Goal: Transaction & Acquisition: Purchase product/service

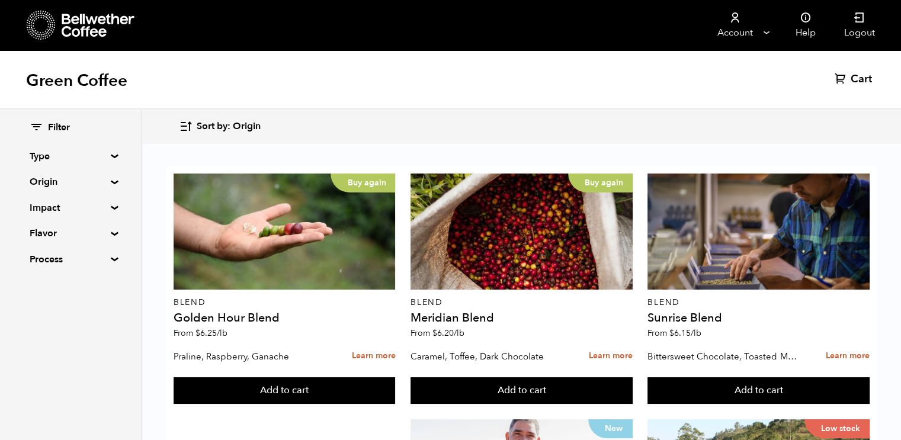
scroll to position [688, 0]
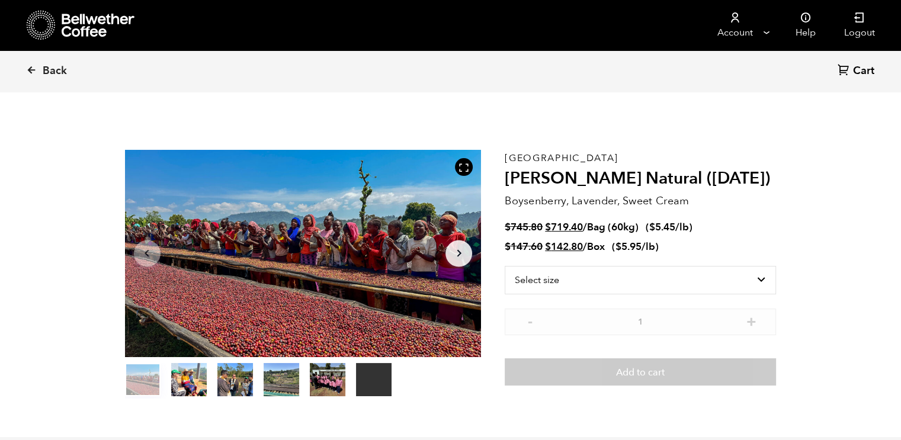
scroll to position [515, 631]
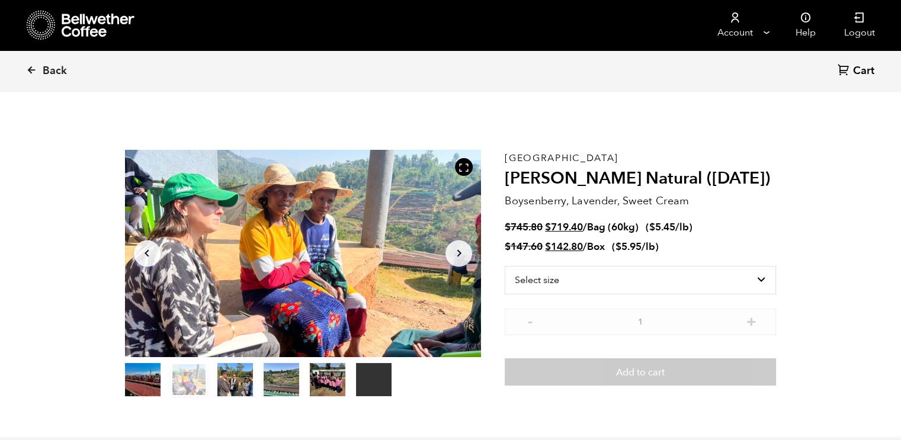
click at [243, 379] on button "item 2" at bounding box center [235, 381] width 36 height 33
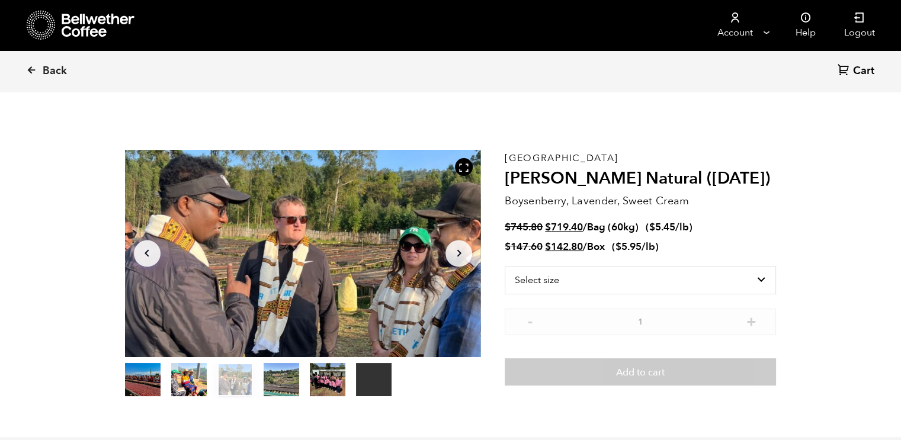
click at [274, 379] on button "item 3" at bounding box center [282, 381] width 36 height 33
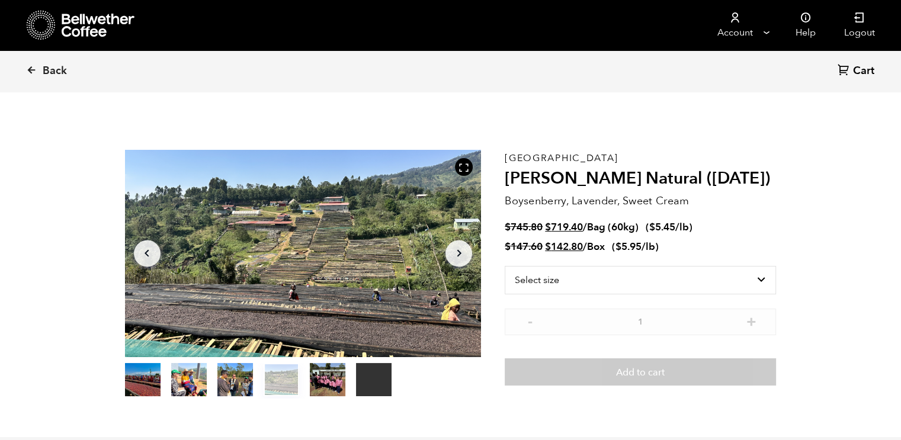
click at [323, 380] on button "item 4" at bounding box center [328, 381] width 36 height 33
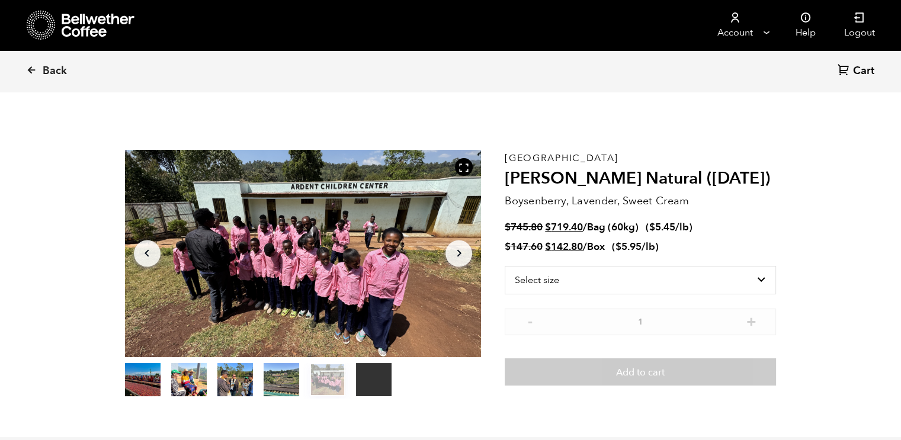
click at [151, 373] on button "item 0" at bounding box center [143, 381] width 36 height 33
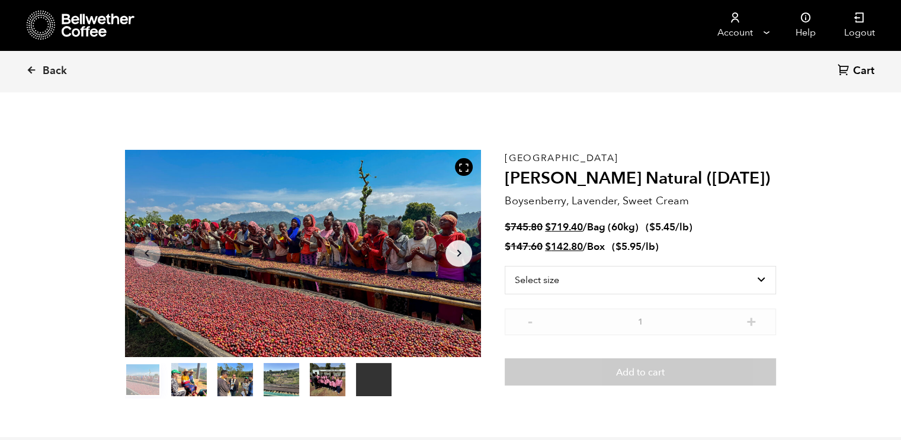
click at [295, 248] on div at bounding box center [303, 253] width 357 height 207
click at [464, 166] on icon at bounding box center [463, 167] width 11 height 11
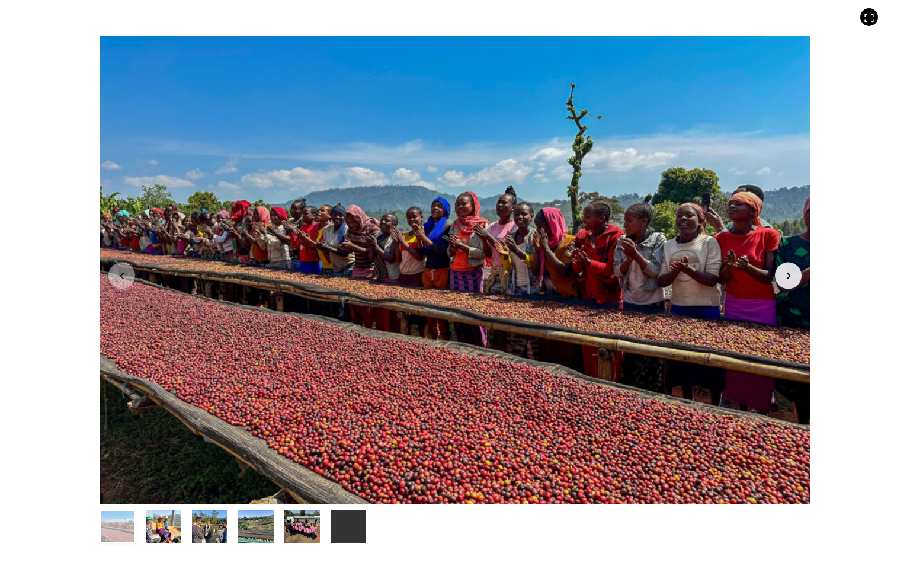
click at [791, 272] on icon "Arrow Right" at bounding box center [788, 275] width 14 height 14
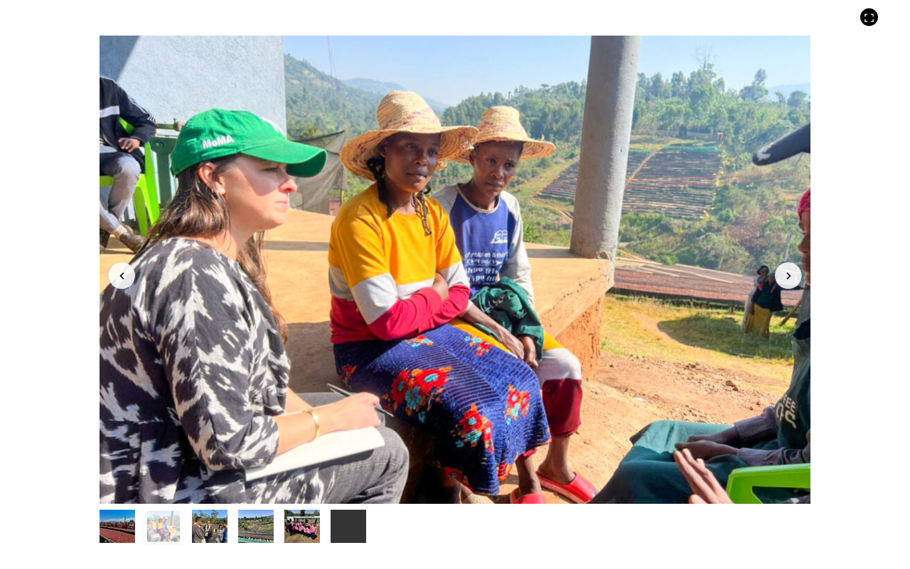
click at [787, 275] on icon "Arrow Right" at bounding box center [788, 275] width 14 height 14
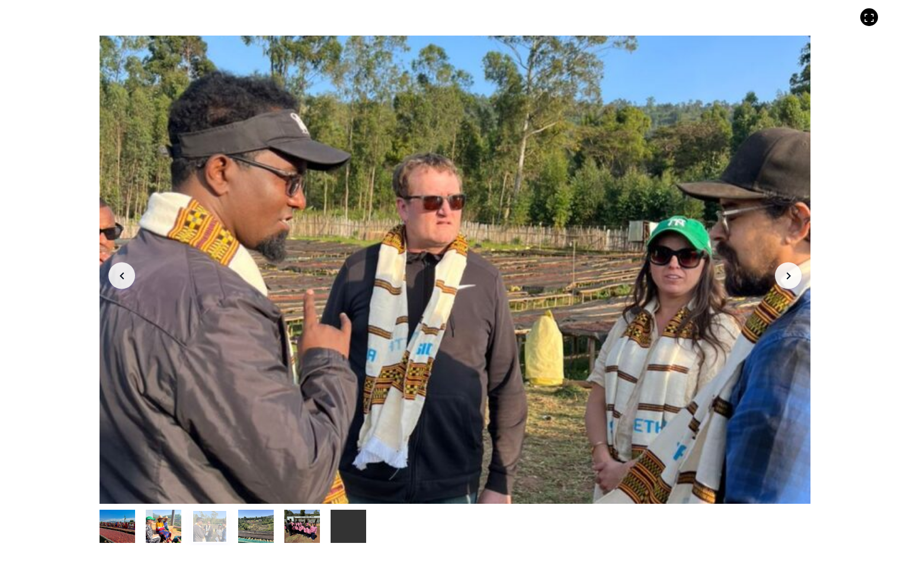
drag, startPoint x: 787, startPoint y: 275, endPoint x: 810, endPoint y: 281, distance: 24.4
click at [810, 281] on div "Your browser does not support the video tag. Item 3 of 6 Your browser does not …" at bounding box center [455, 284] width 910 height 569
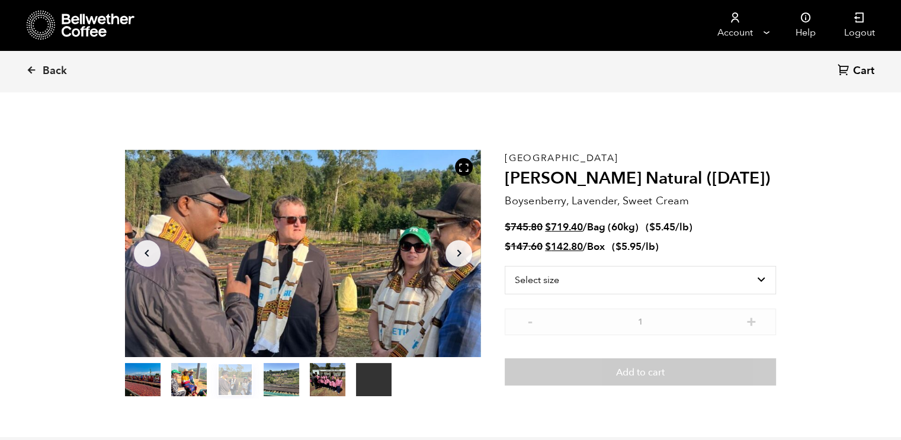
click at [463, 249] on icon "Arrow Right" at bounding box center [459, 253] width 14 height 14
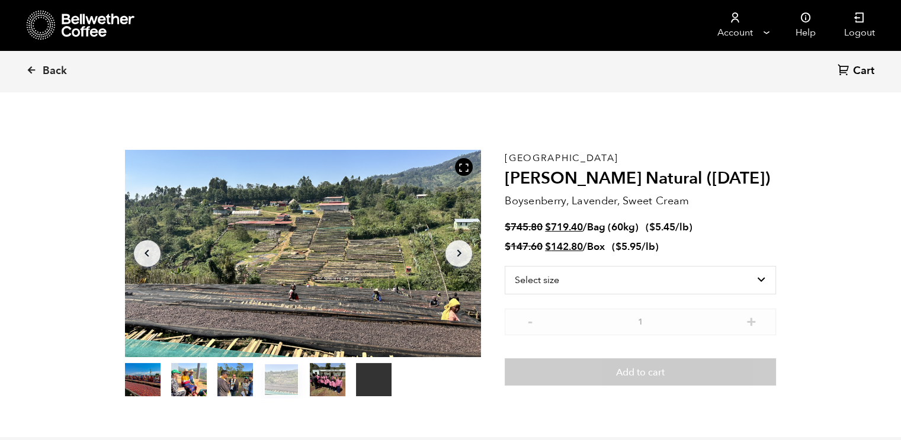
click at [409, 253] on div at bounding box center [302, 253] width 357 height 207
click at [463, 169] on icon at bounding box center [463, 167] width 11 height 11
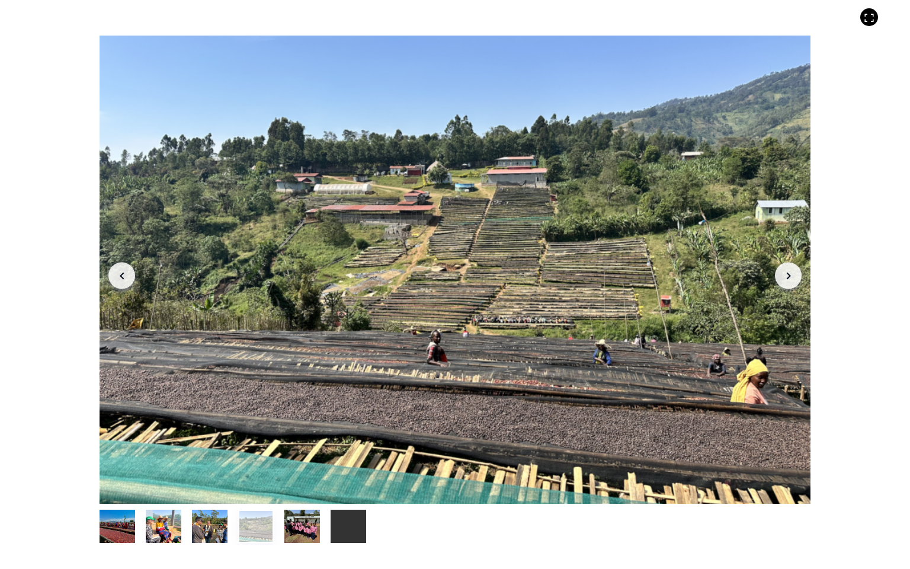
click at [306, 440] on button "item 4" at bounding box center [302, 528] width 36 height 33
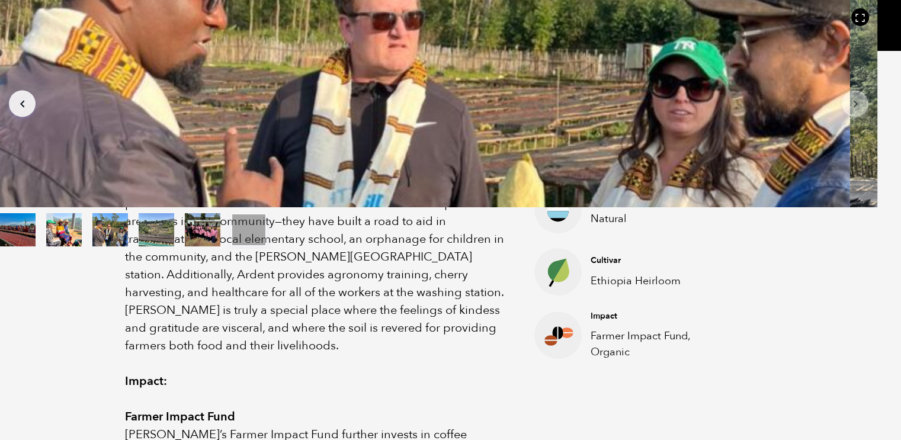
scroll to position [376, 0]
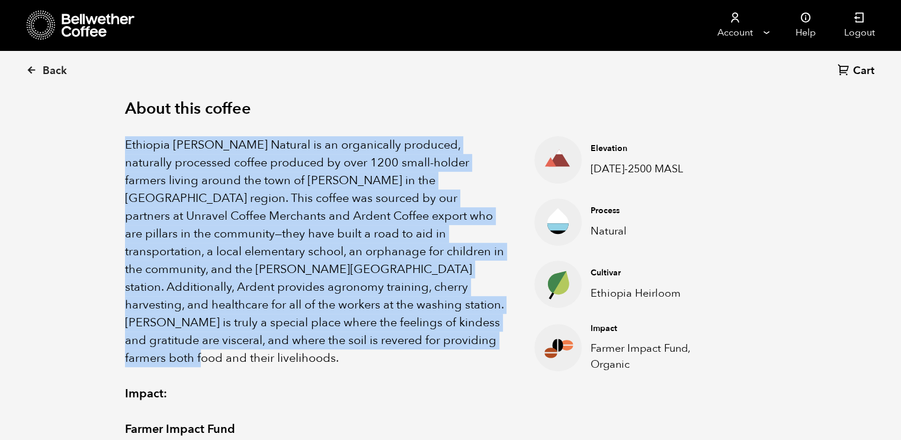
drag, startPoint x: 118, startPoint y: 142, endPoint x: 355, endPoint y: 332, distance: 303.3
click at [355, 332] on div "About this coffee Ethiopia [PERSON_NAME] Natural is an organically produced, na…" at bounding box center [450, 358] width 711 height 594
copy p "Ethiopia [PERSON_NAME] Natural is an organically produced, naturally processed …"
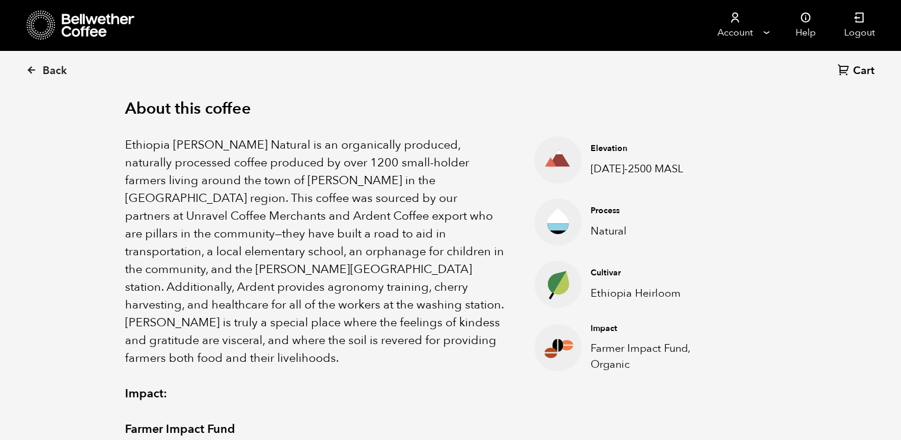
click at [424, 111] on h2 "About this coffee" at bounding box center [451, 109] width 652 height 19
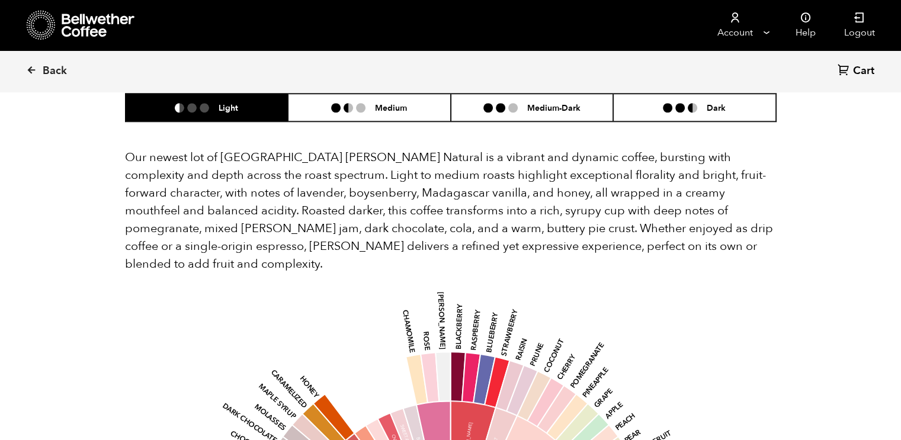
scroll to position [1014, 0]
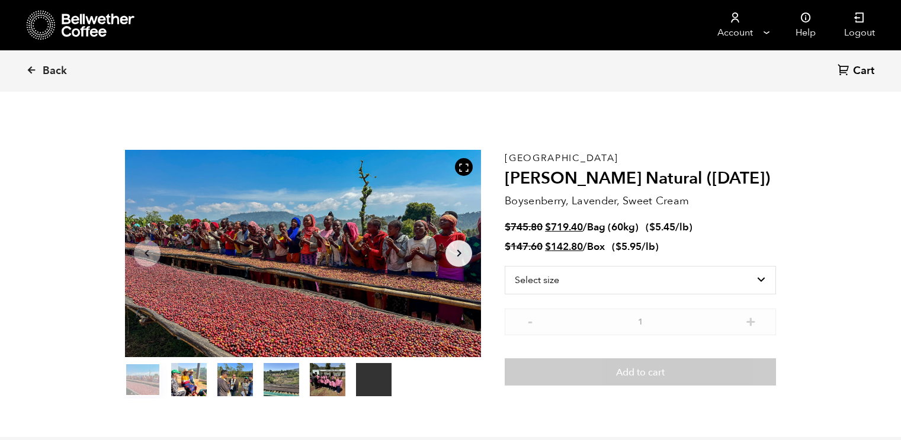
scroll to position [1014, 0]
